Goal: Communication & Community: Answer question/provide support

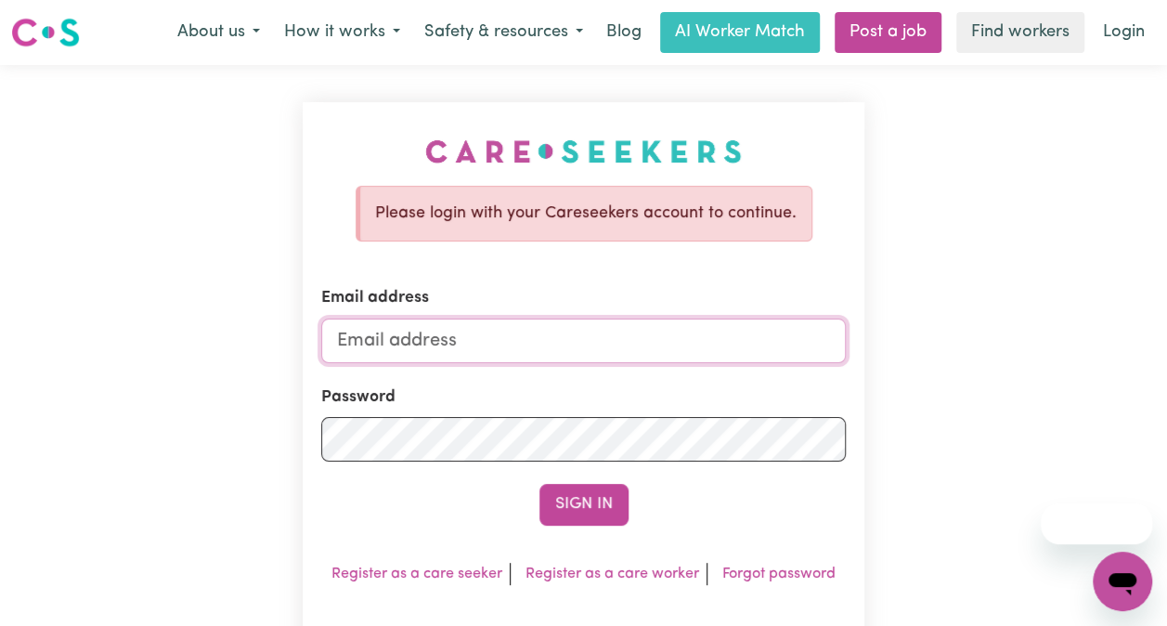
click at [490, 336] on input "Email address" at bounding box center [583, 341] width 525 height 45
type input "[EMAIL_ADDRESS][DOMAIN_NAME]"
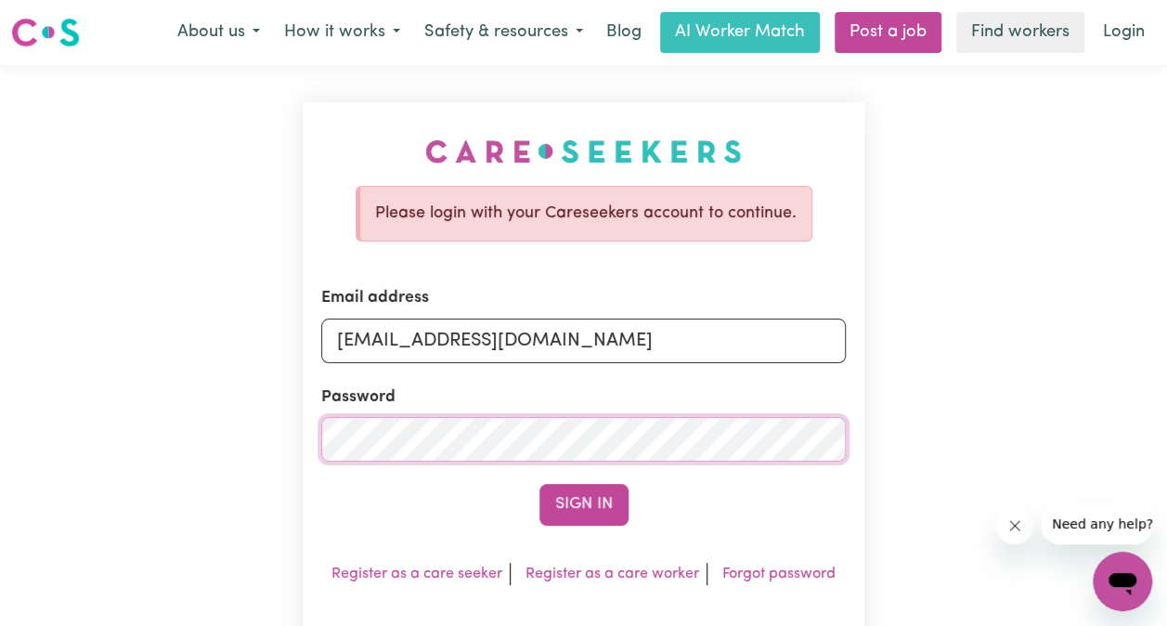
click at [540, 484] on button "Sign In" at bounding box center [584, 504] width 89 height 41
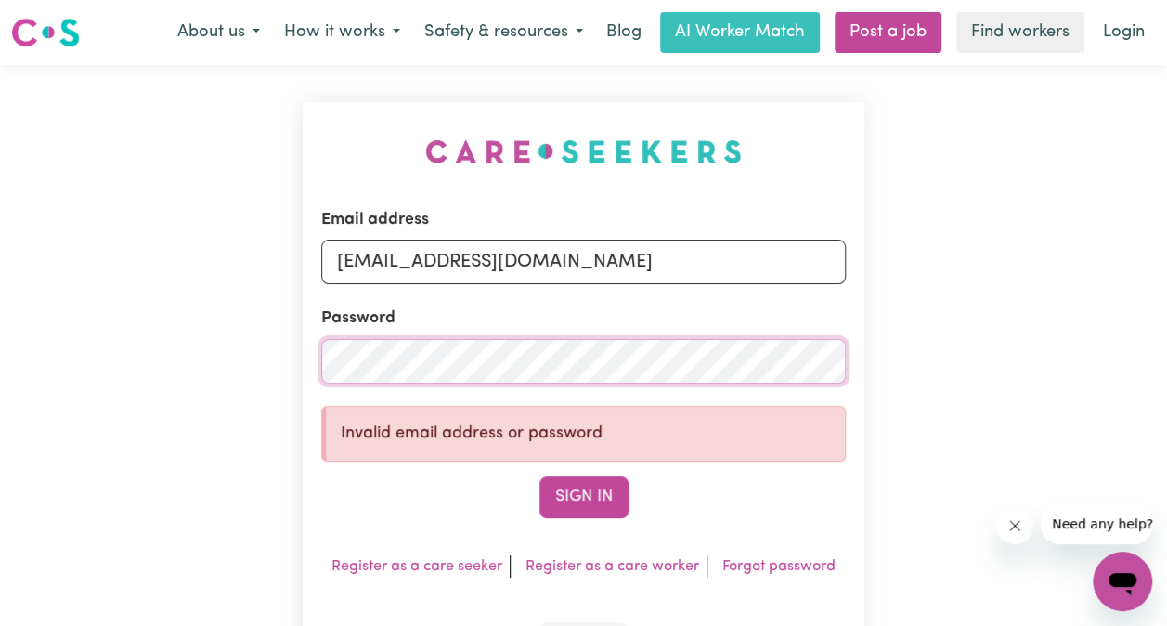
click at [540, 476] on button "Sign In" at bounding box center [584, 496] width 89 height 41
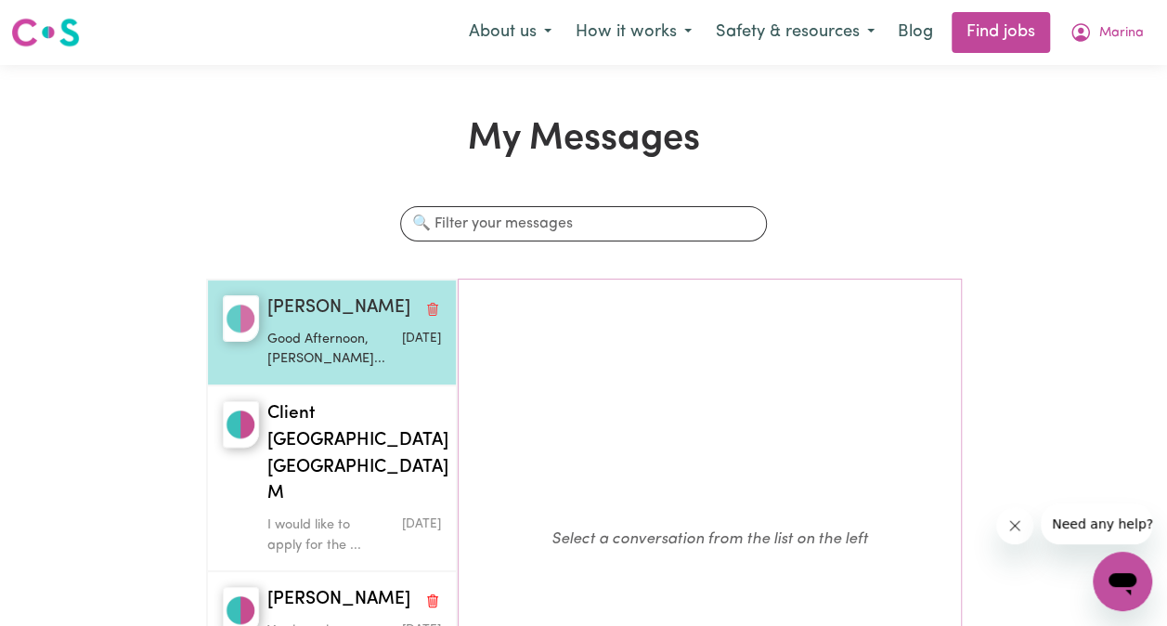
click at [295, 338] on p "Good Afternoon, [PERSON_NAME]..." at bounding box center [324, 350] width 115 height 40
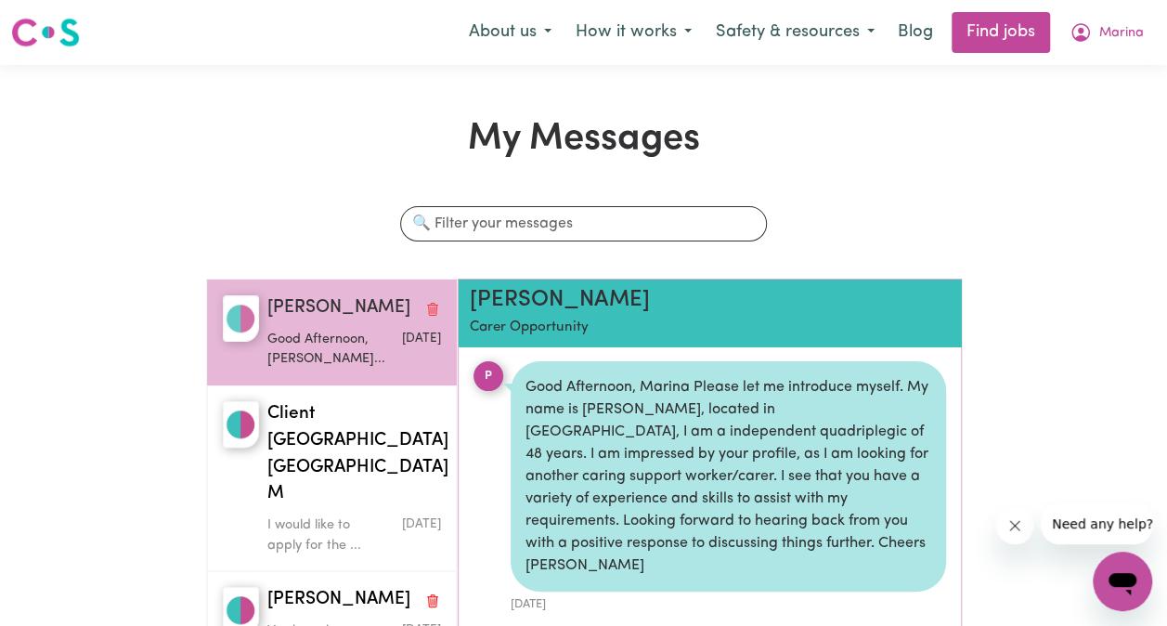
scroll to position [9, 0]
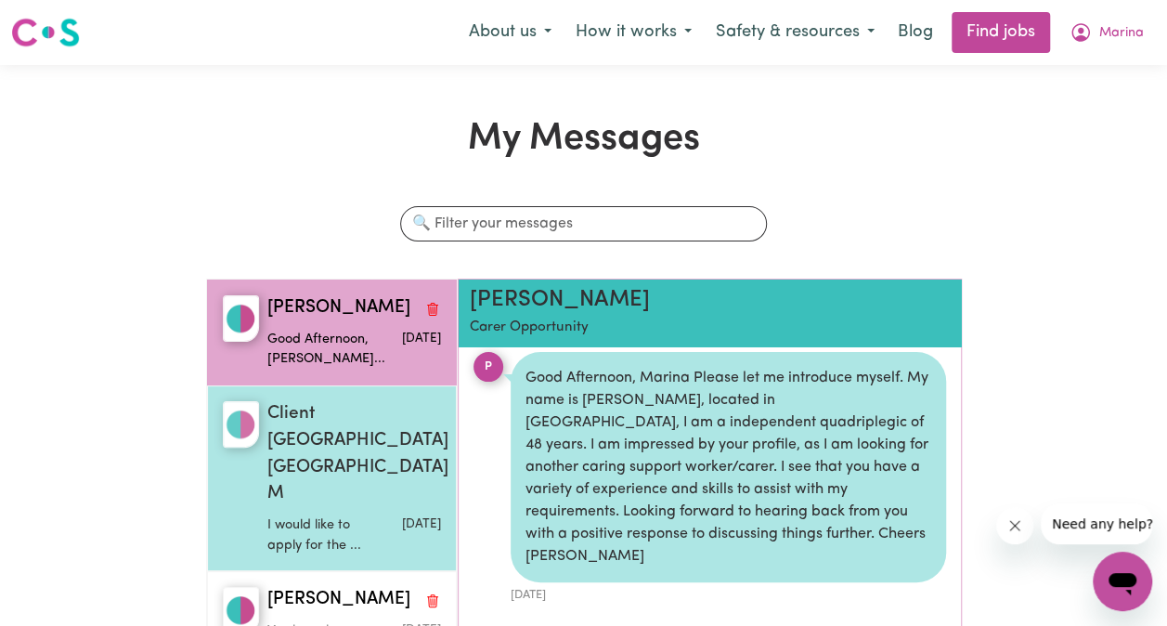
click at [338, 508] on div "I would like to apply for the ..." at bounding box center [324, 531] width 115 height 47
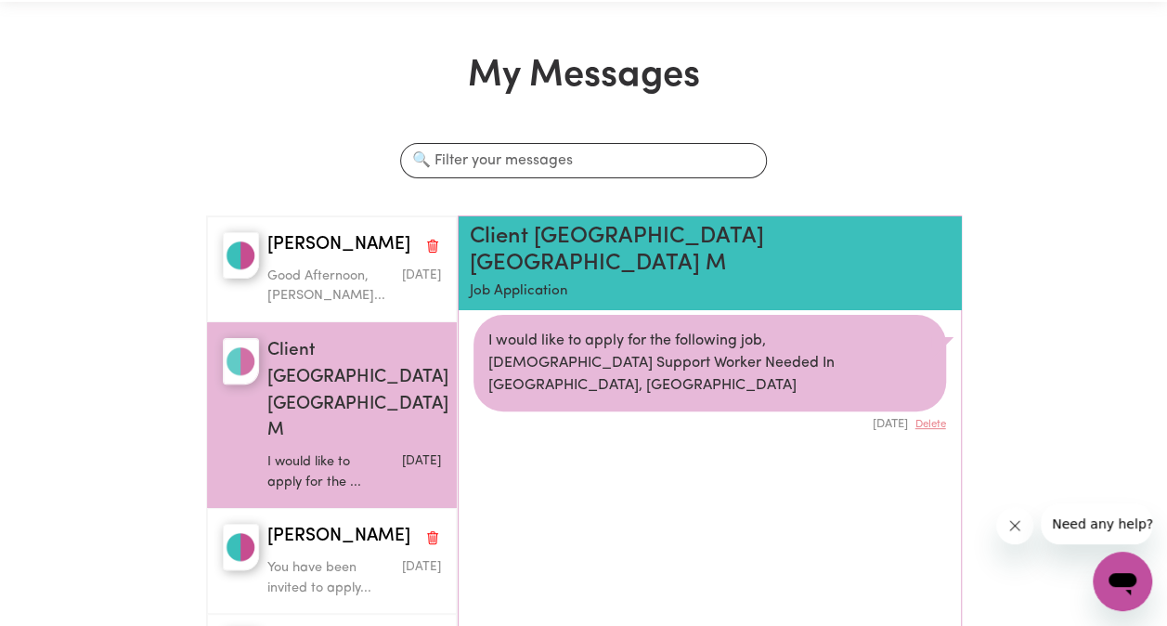
scroll to position [93, 0]
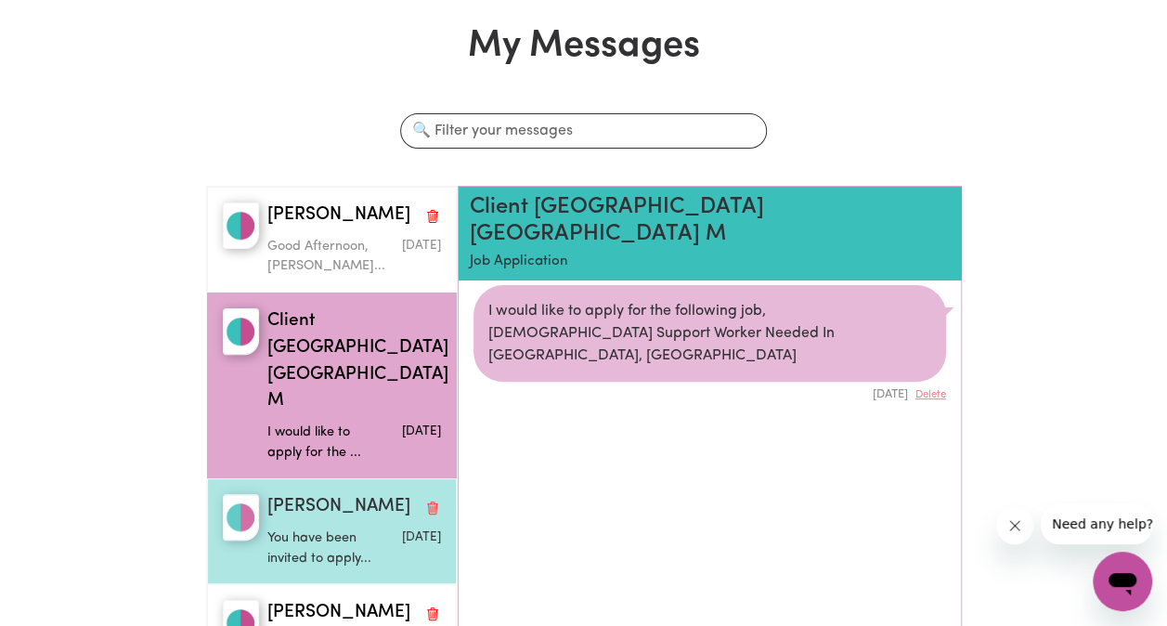
click at [320, 521] on div "You have been invited to apply..." at bounding box center [324, 544] width 115 height 47
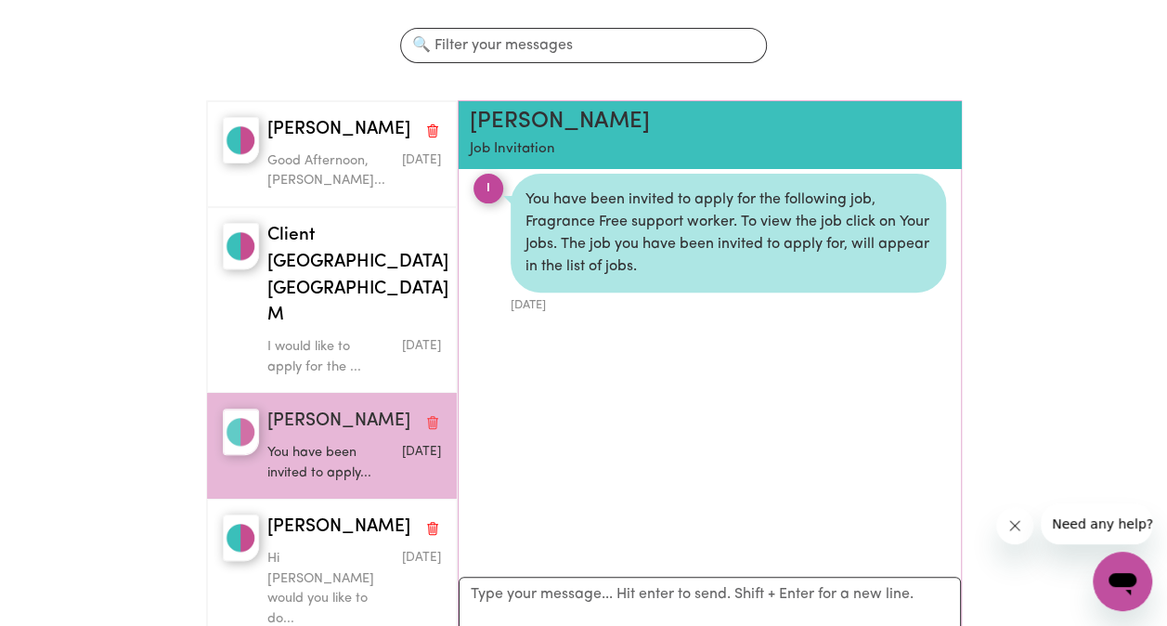
scroll to position [279, 0]
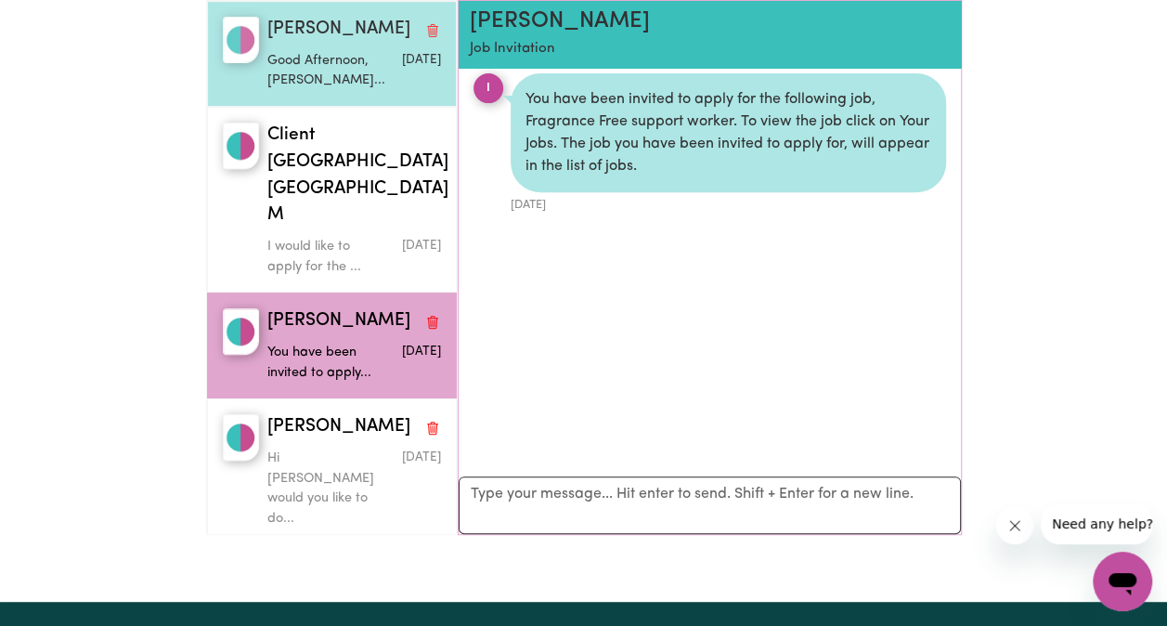
click at [315, 61] on p "Good Afternoon, [PERSON_NAME]..." at bounding box center [324, 71] width 115 height 40
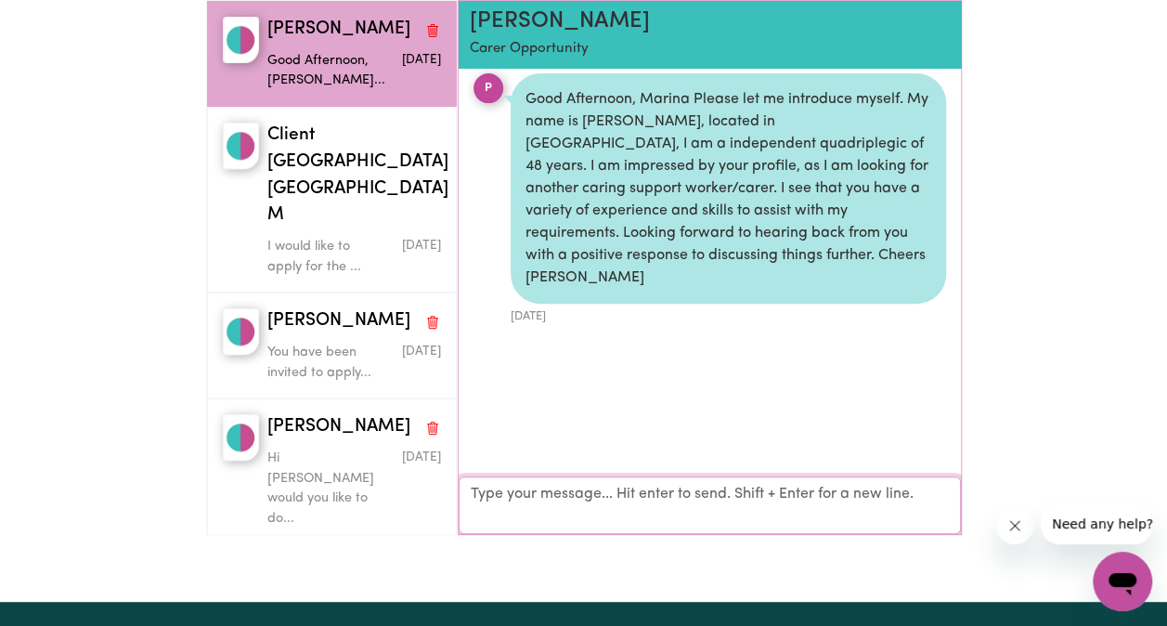
drag, startPoint x: 604, startPoint y: 492, endPoint x: 648, endPoint y: 485, distance: 45.2
click at [608, 491] on textarea "Your reply" at bounding box center [710, 505] width 502 height 58
type textarea "Hi [PERSON_NAME],"
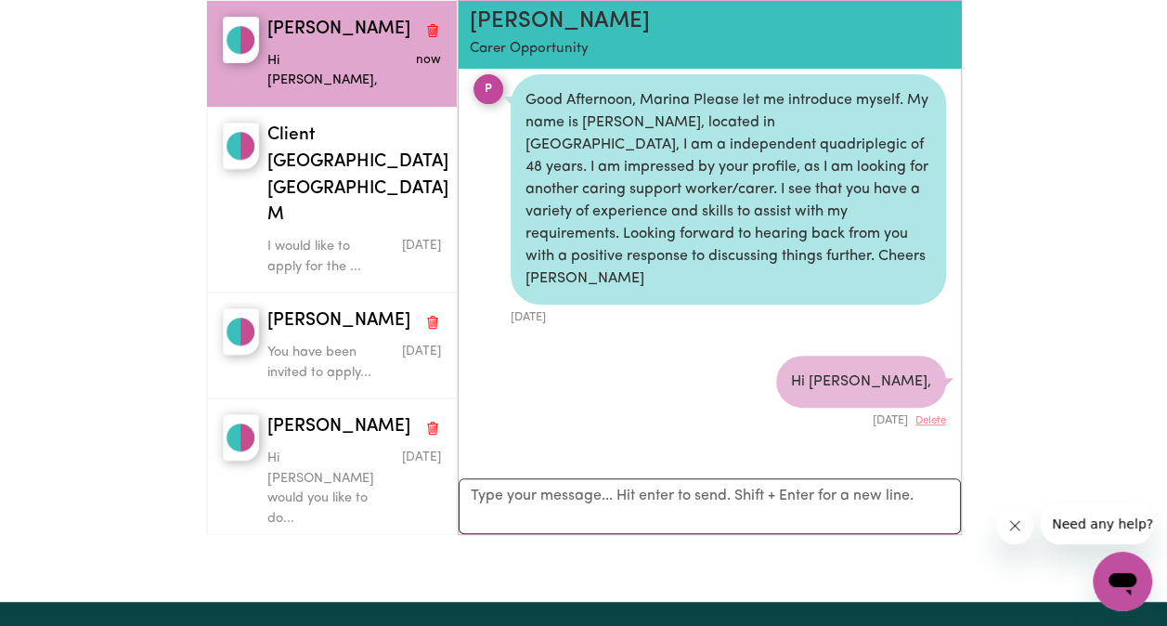
scroll to position [258, 0]
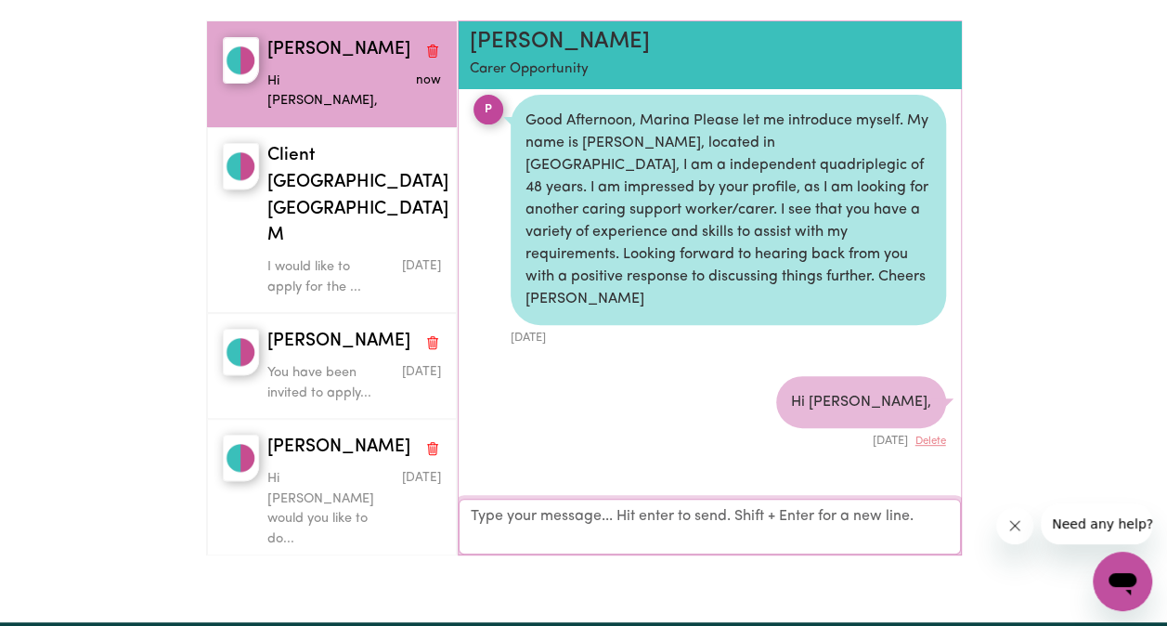
click at [658, 513] on textarea "Your reply" at bounding box center [710, 527] width 502 height 56
drag, startPoint x: 855, startPoint y: 515, endPoint x: 884, endPoint y: 527, distance: 30.9
click at [858, 516] on textarea "I'm so sorry about this msg. It went to my spam box and I have seen" at bounding box center [710, 527] width 502 height 56
click at [583, 537] on textarea "I'm so sorry about this msg. It went to my spam box and I only have seen" at bounding box center [710, 527] width 502 height 56
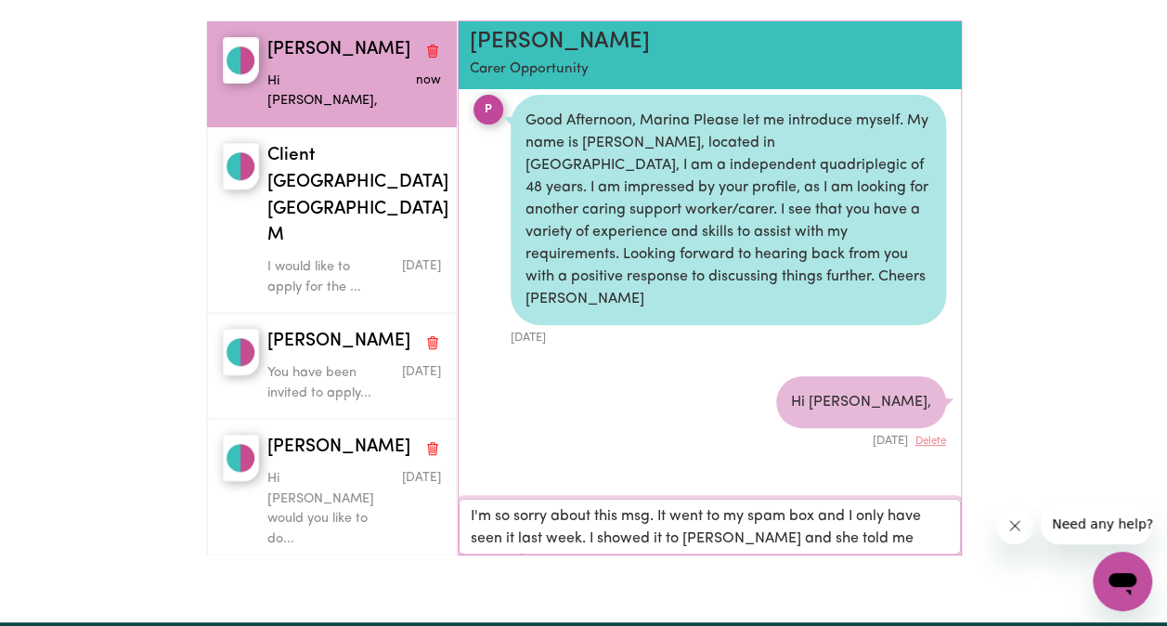
scroll to position [1, 0]
drag, startPoint x: 923, startPoint y: 540, endPoint x: 833, endPoint y: 540, distance: 90.1
click at [833, 540] on textarea "I'm so sorry about this msg. It went to my spam box and I only have seen it las…" at bounding box center [710, 527] width 502 height 56
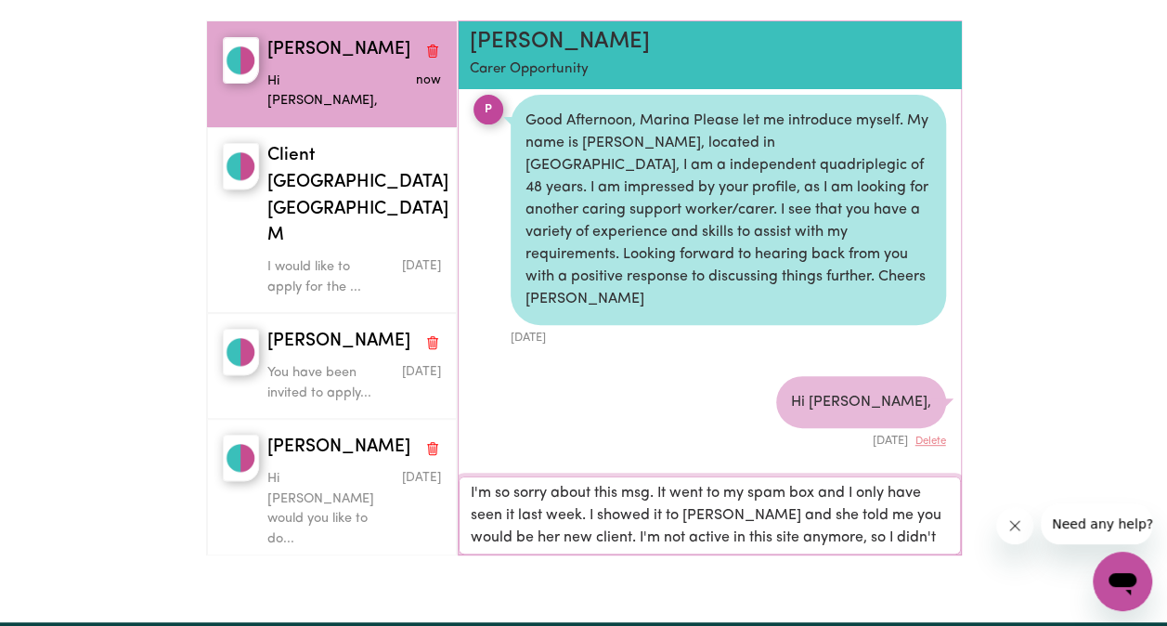
click at [875, 537] on textarea "I'm so sorry about this msg. It went to my spam box and I only have seen it las…" at bounding box center [710, 515] width 502 height 78
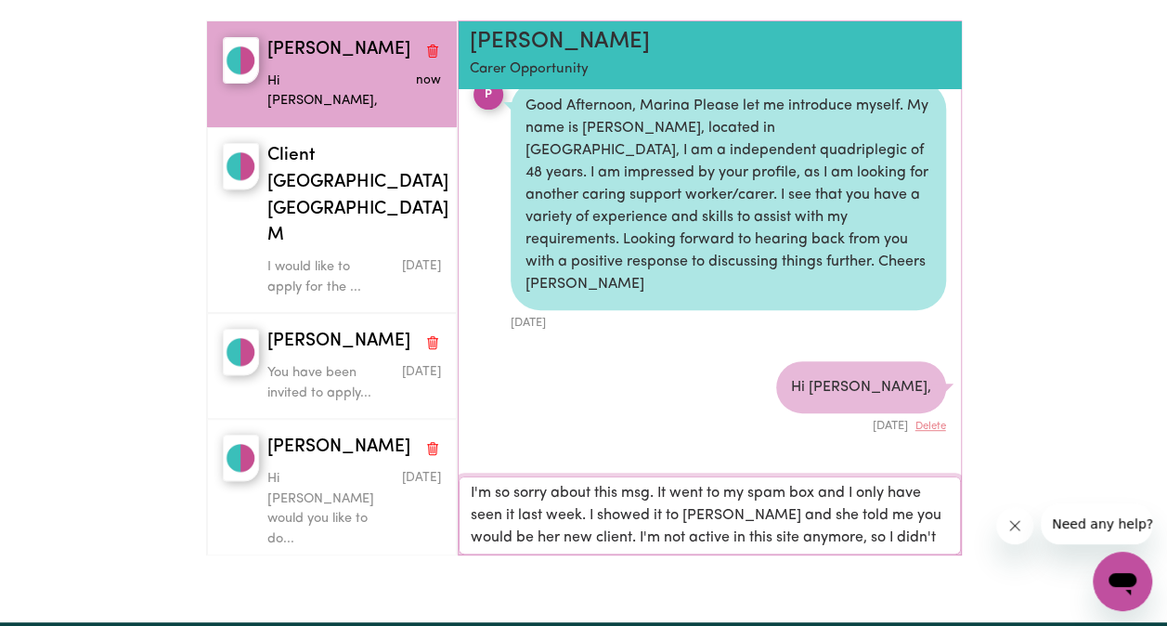
scroll to position [31, 0]
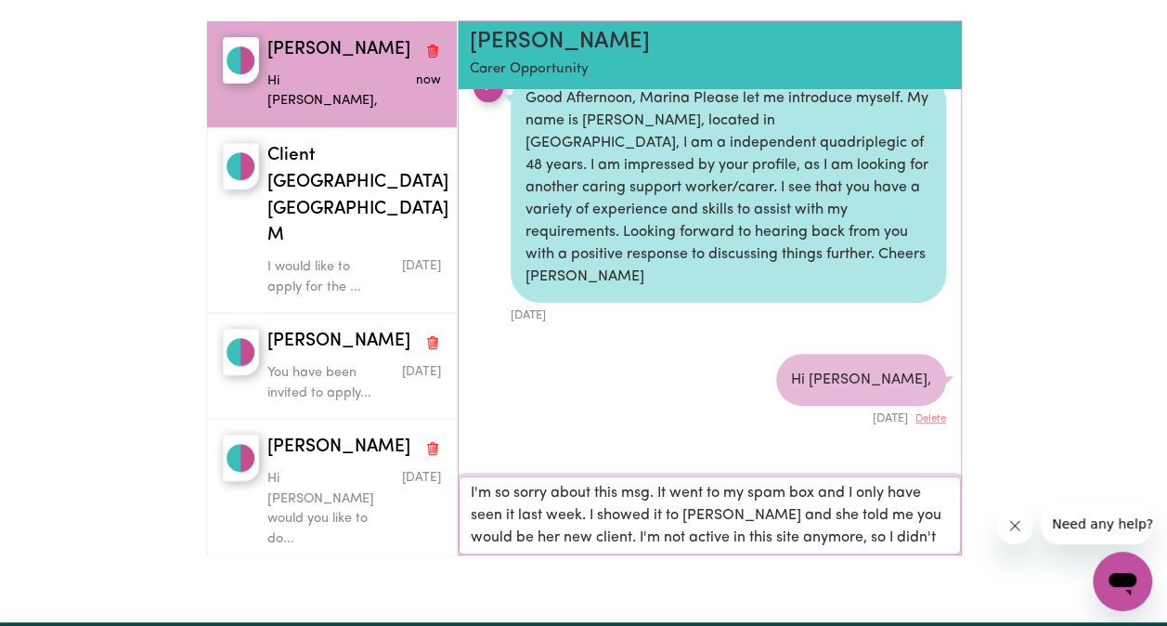
drag, startPoint x: 877, startPoint y: 534, endPoint x: 572, endPoint y: 542, distance: 304.7
click at [572, 542] on textarea "I'm so sorry about this msg. It went to my spam box and I only have seen it las…" at bounding box center [710, 515] width 502 height 78
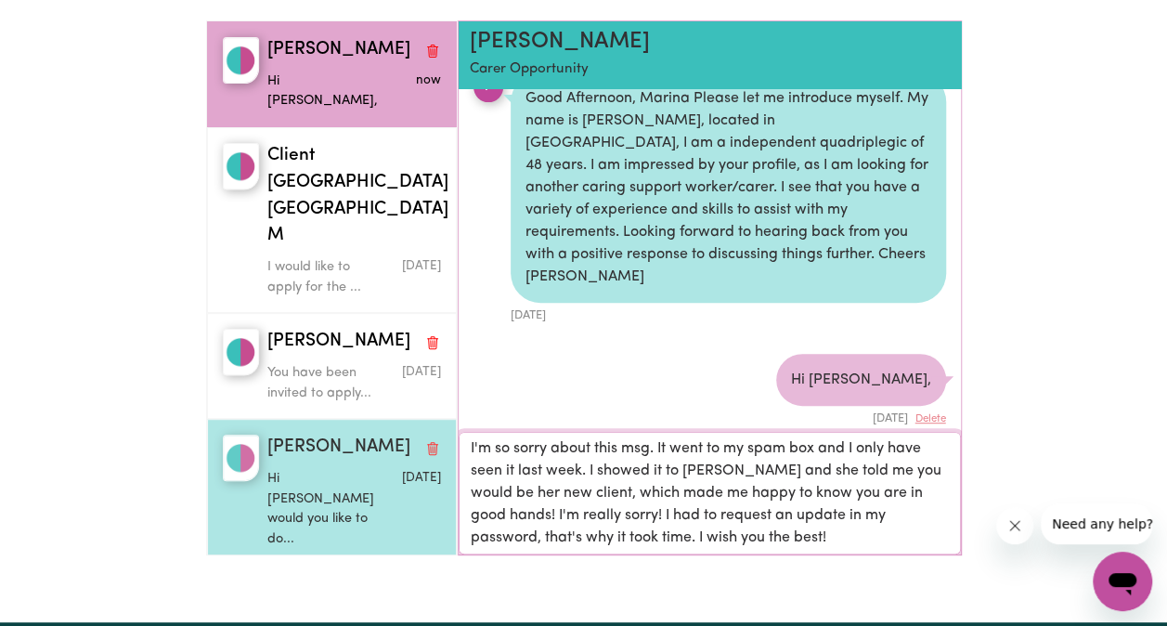
scroll to position [0, 0]
drag, startPoint x: 775, startPoint y: 536, endPoint x: 417, endPoint y: 413, distance: 378.0
click at [420, 409] on div "[PERSON_NAME] Z Hi [PERSON_NAME], now Client [GEOGRAPHIC_DATA] NSW M I would li…" at bounding box center [584, 295] width 756 height 550
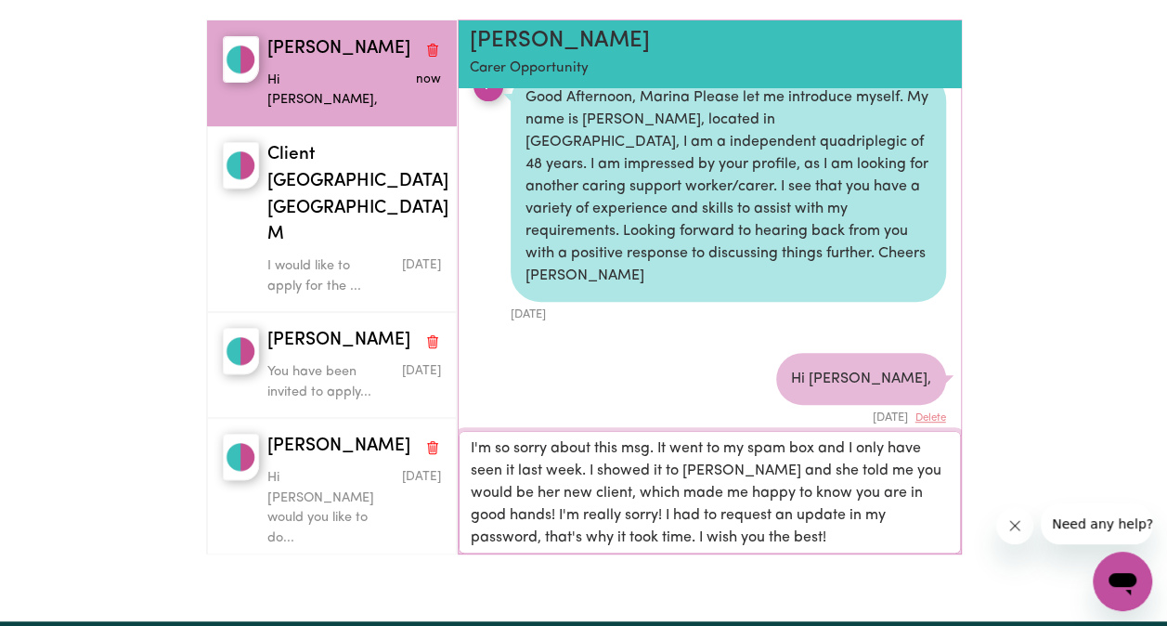
scroll to position [31, 0]
paste textarea "Hi [PERSON_NAME], I’m so sorry about the delay in replying—your message went to…"
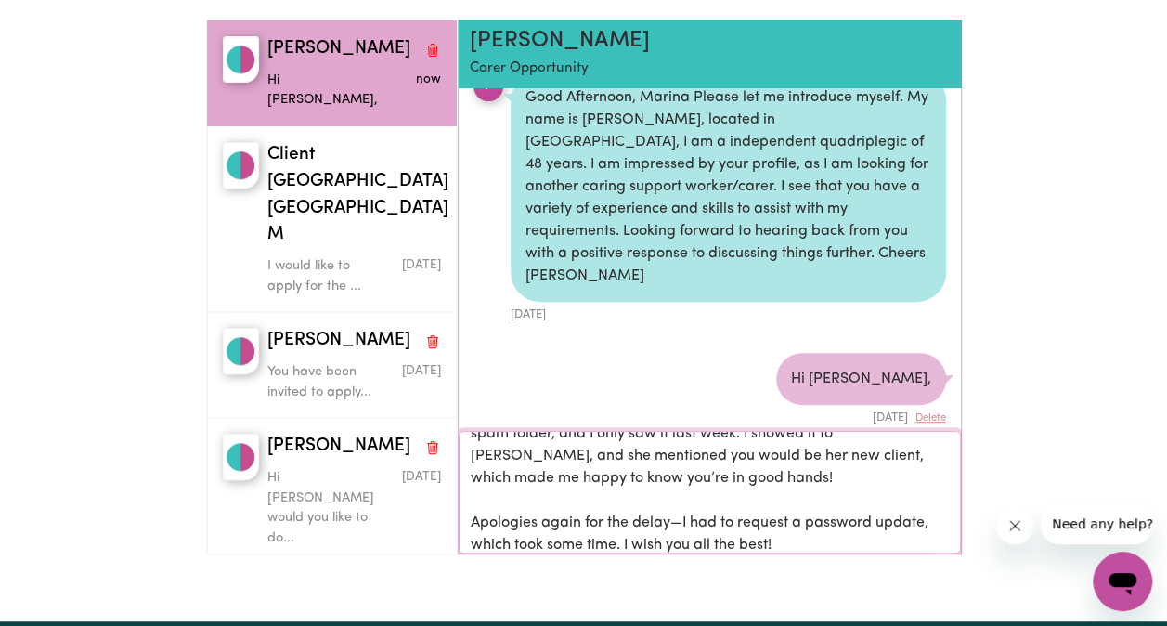
scroll to position [0, 0]
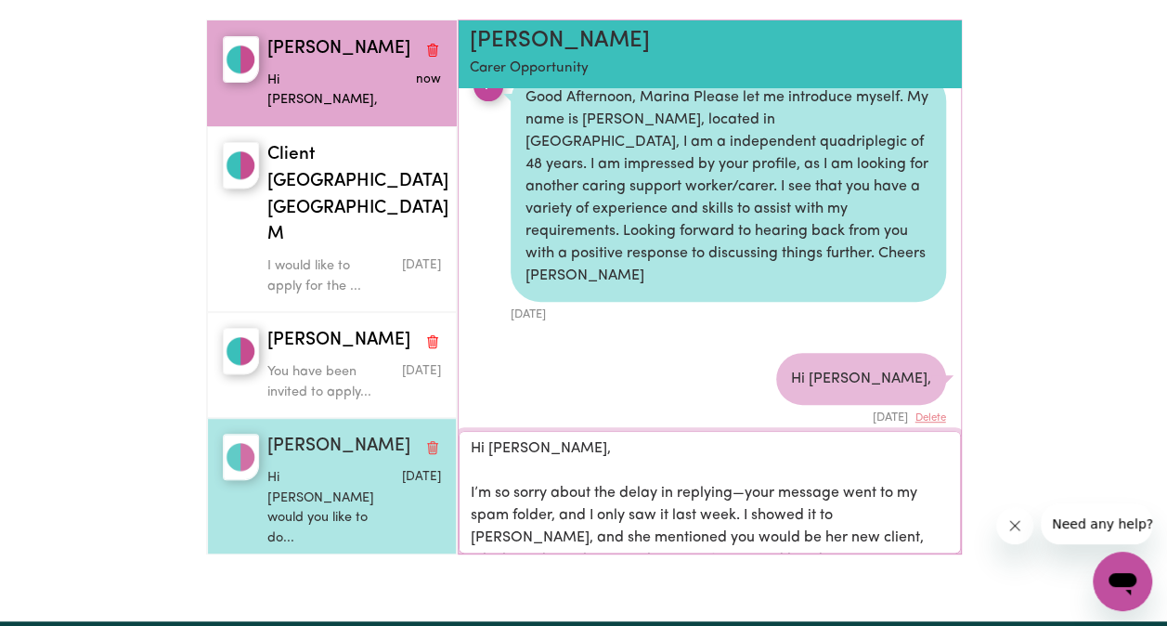
drag, startPoint x: 530, startPoint y: 470, endPoint x: 451, endPoint y: 429, distance: 88.9
click at [451, 429] on div "[PERSON_NAME] Z Hi [PERSON_NAME], now Client [GEOGRAPHIC_DATA] NSW M I would li…" at bounding box center [584, 295] width 756 height 550
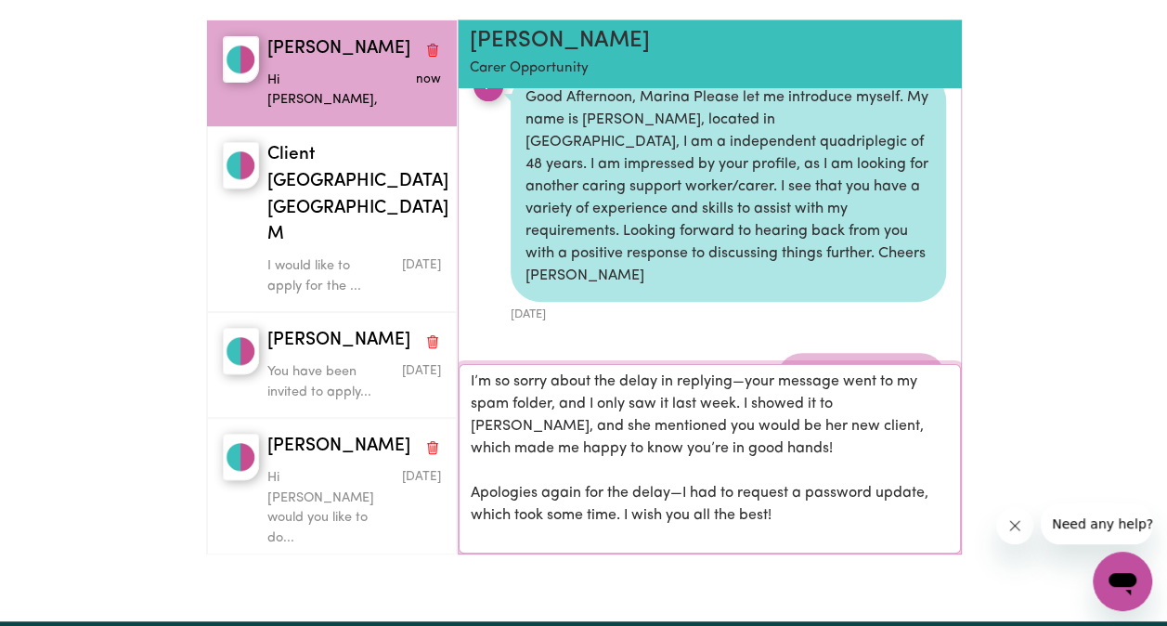
click at [745, 379] on textarea "I’m so sorry about the delay in replying—your message went to my spam folder, a…" at bounding box center [710, 458] width 502 height 189
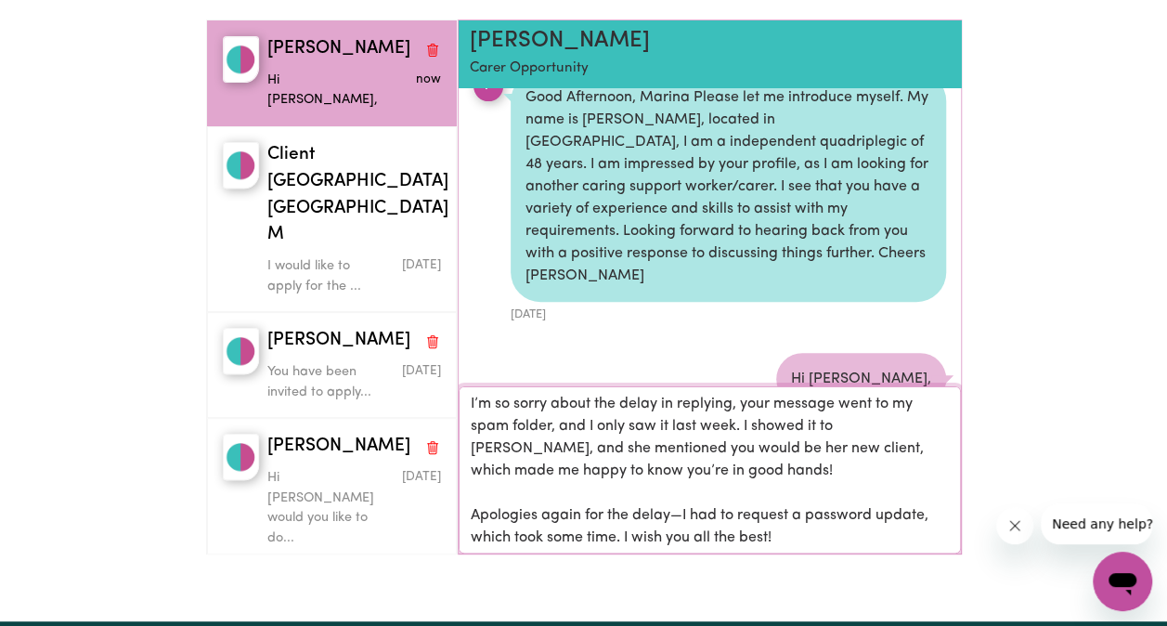
click at [682, 513] on textarea "I’m so sorry about the delay in replying, your message went to my spam folder, …" at bounding box center [710, 469] width 502 height 167
click at [788, 534] on textarea "I’m so sorry about the delay in replying, your message went to my spam folder, …" at bounding box center [710, 469] width 502 height 167
click at [800, 538] on textarea "I’m so sorry about the delay in replying, your message went to my spam folder, …" at bounding box center [710, 469] width 502 height 167
type textarea "I’m so sorry about the delay in replying, your message went to my spam folder, …"
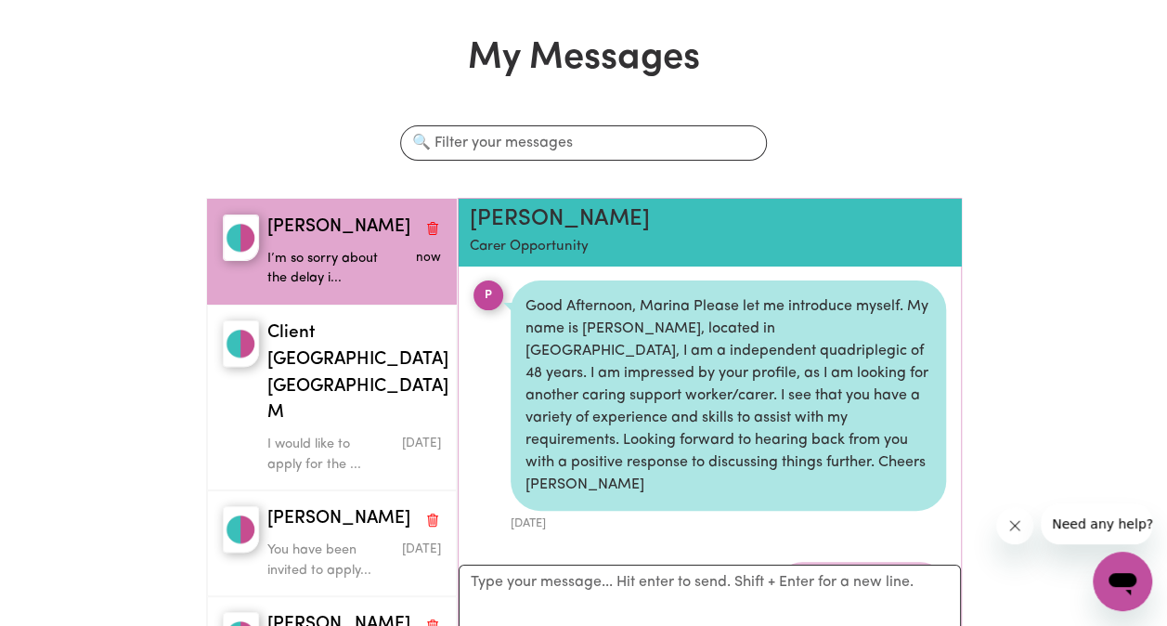
scroll to position [0, 0]
